Goal: Transaction & Acquisition: Purchase product/service

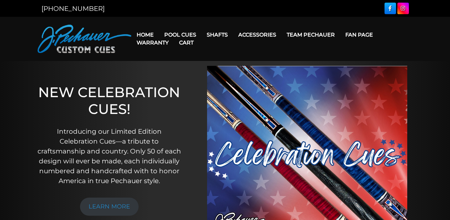
click at [181, 34] on link "Cart" at bounding box center [186, 42] width 25 height 17
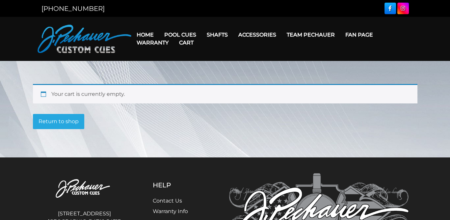
click at [182, 36] on link "Cart" at bounding box center [186, 42] width 25 height 17
click at [64, 124] on link "Return to shop" at bounding box center [58, 121] width 51 height 15
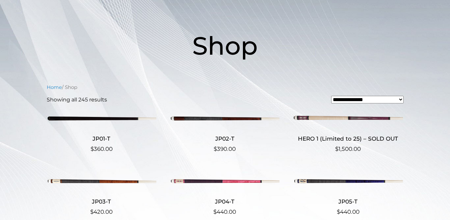
scroll to position [73, 0]
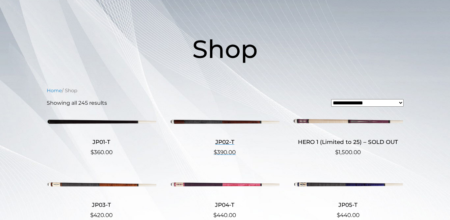
click at [227, 125] on img at bounding box center [225, 121] width 110 height 18
click at [123, 121] on img at bounding box center [102, 121] width 110 height 18
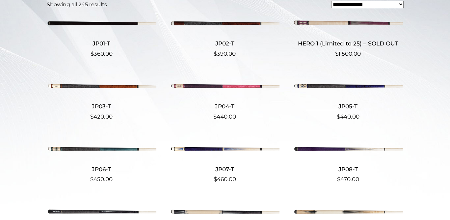
scroll to position [172, 0]
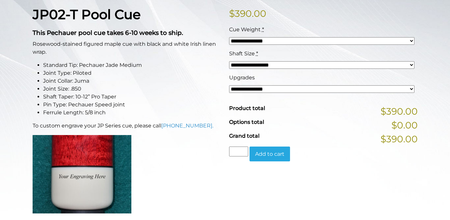
scroll to position [165, 0]
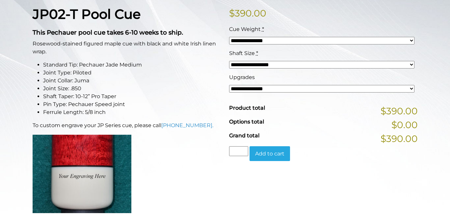
click at [412, 41] on select "**********" at bounding box center [321, 41] width 185 height 8
click at [373, 85] on select "**********" at bounding box center [321, 89] width 185 height 8
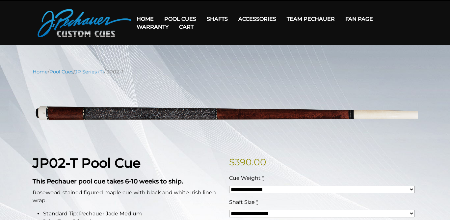
scroll to position [0, 0]
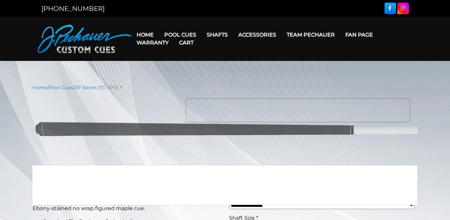
drag, startPoint x: 297, startPoint y: 110, endPoint x: 296, endPoint y: 114, distance: 3.7
